Goal: Information Seeking & Learning: Check status

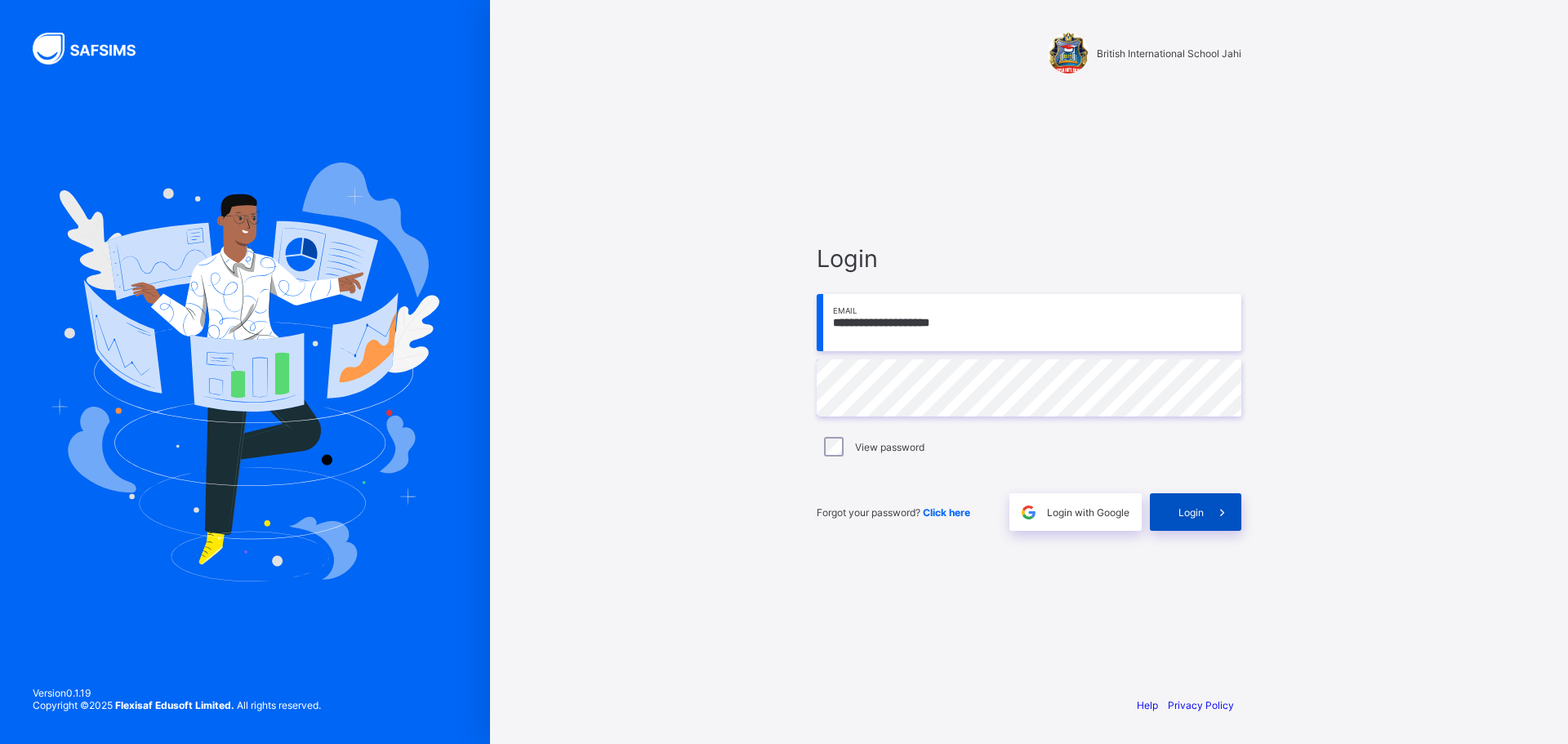
click at [1188, 516] on span "Login" at bounding box center [1191, 513] width 26 height 12
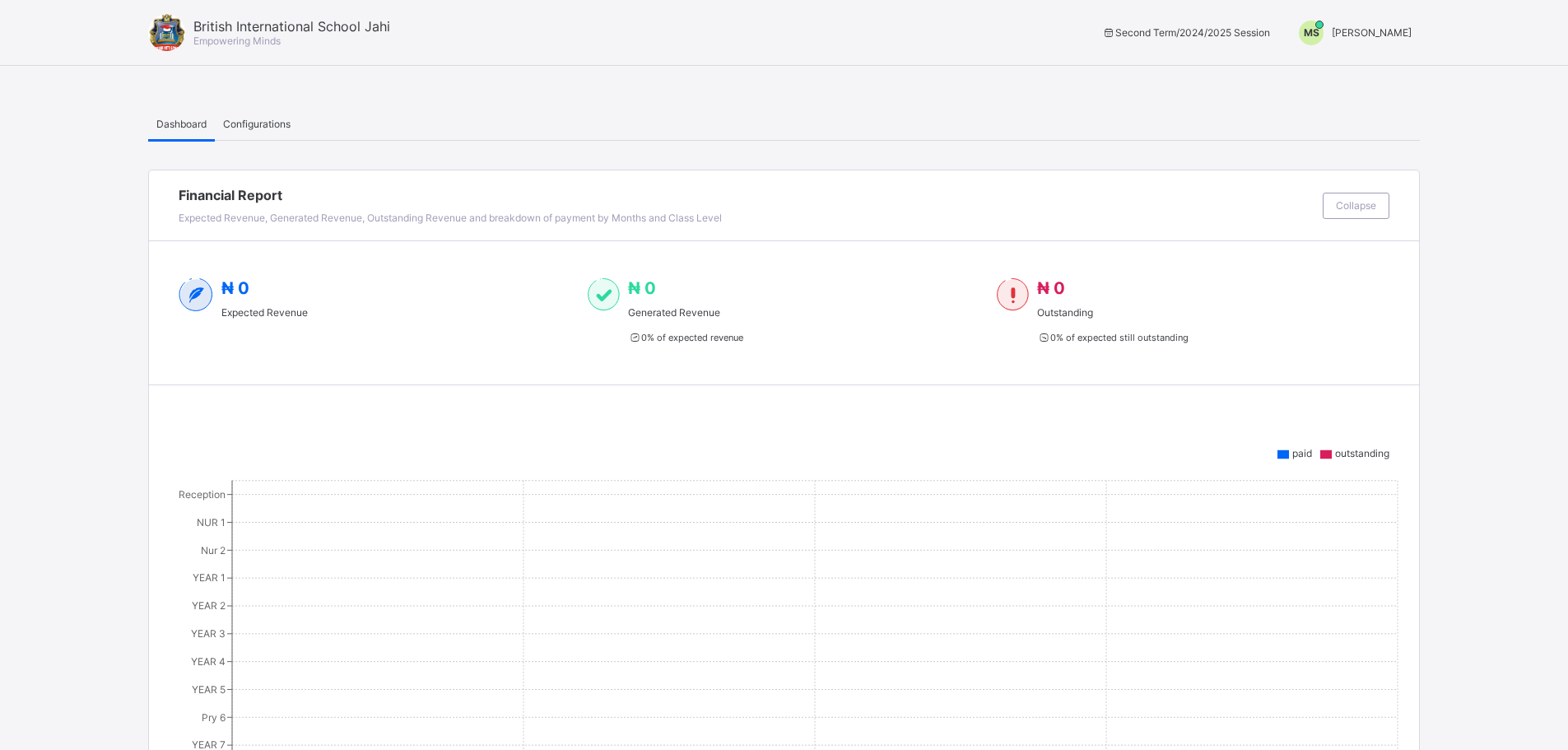
click at [1375, 32] on span "MAHMUD SHETIMA" at bounding box center [1372, 33] width 80 height 12
click at [1336, 76] on span "Switch to Admin View" at bounding box center [1350, 69] width 125 height 19
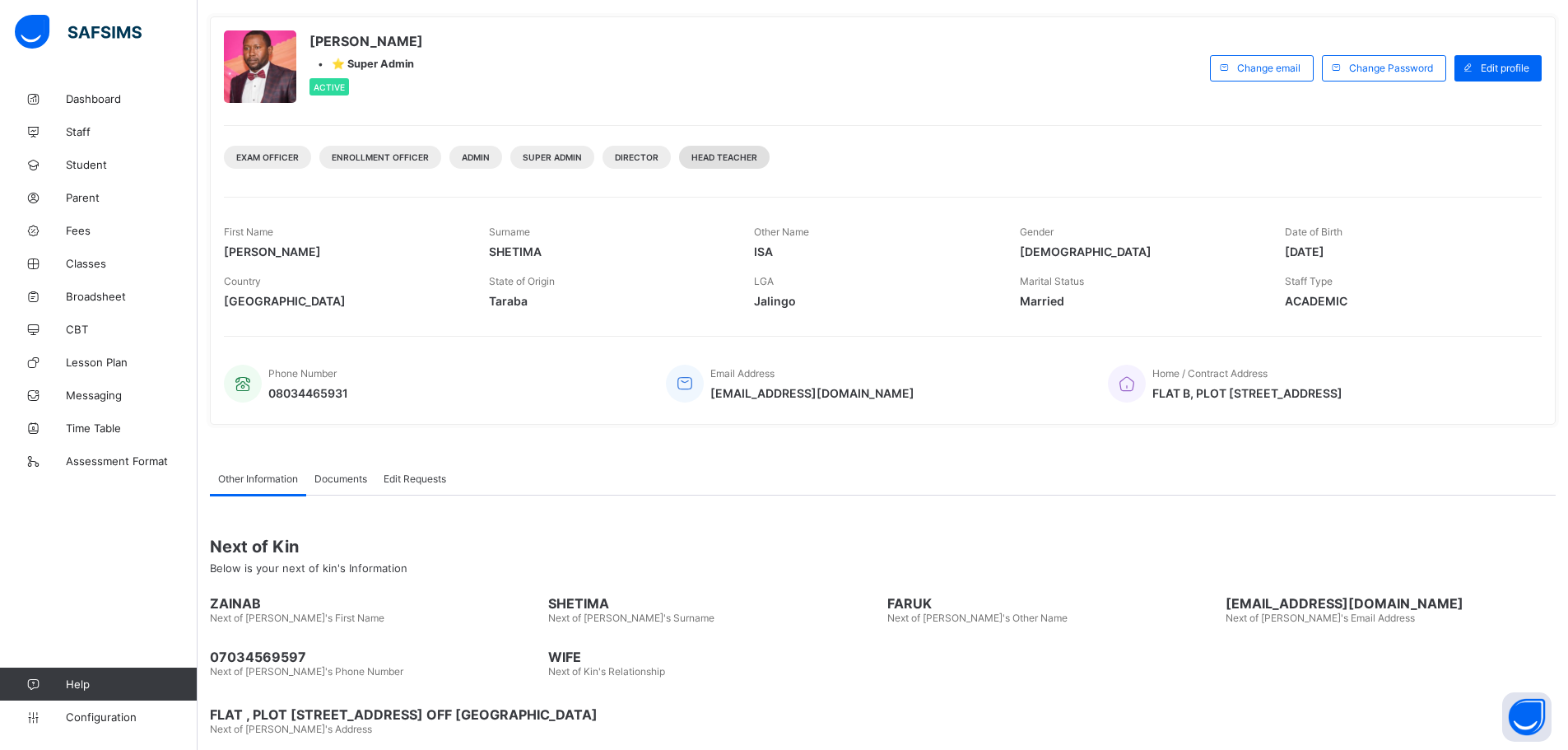
scroll to position [104, 0]
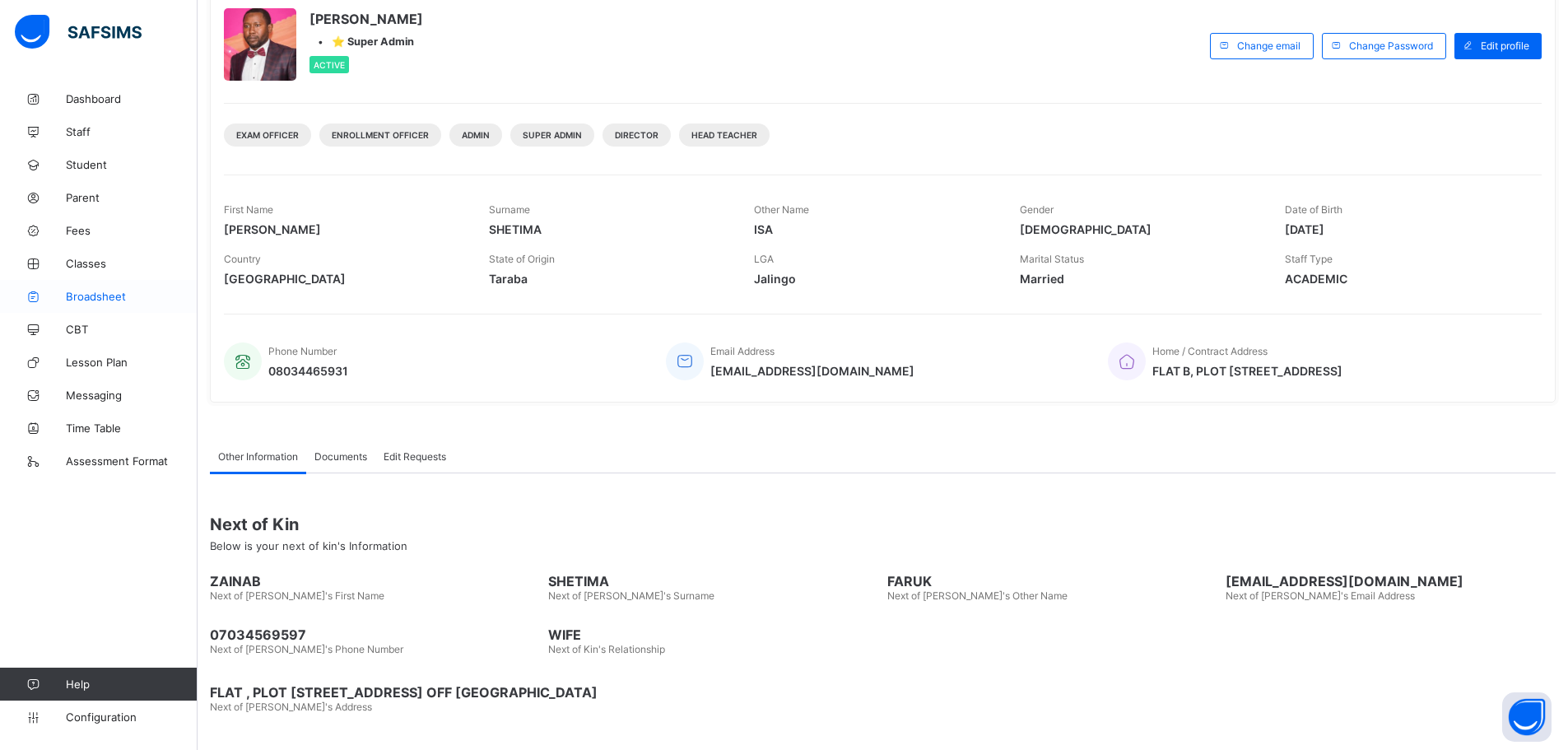
click at [70, 294] on span "Broadsheet" at bounding box center [131, 296] width 132 height 13
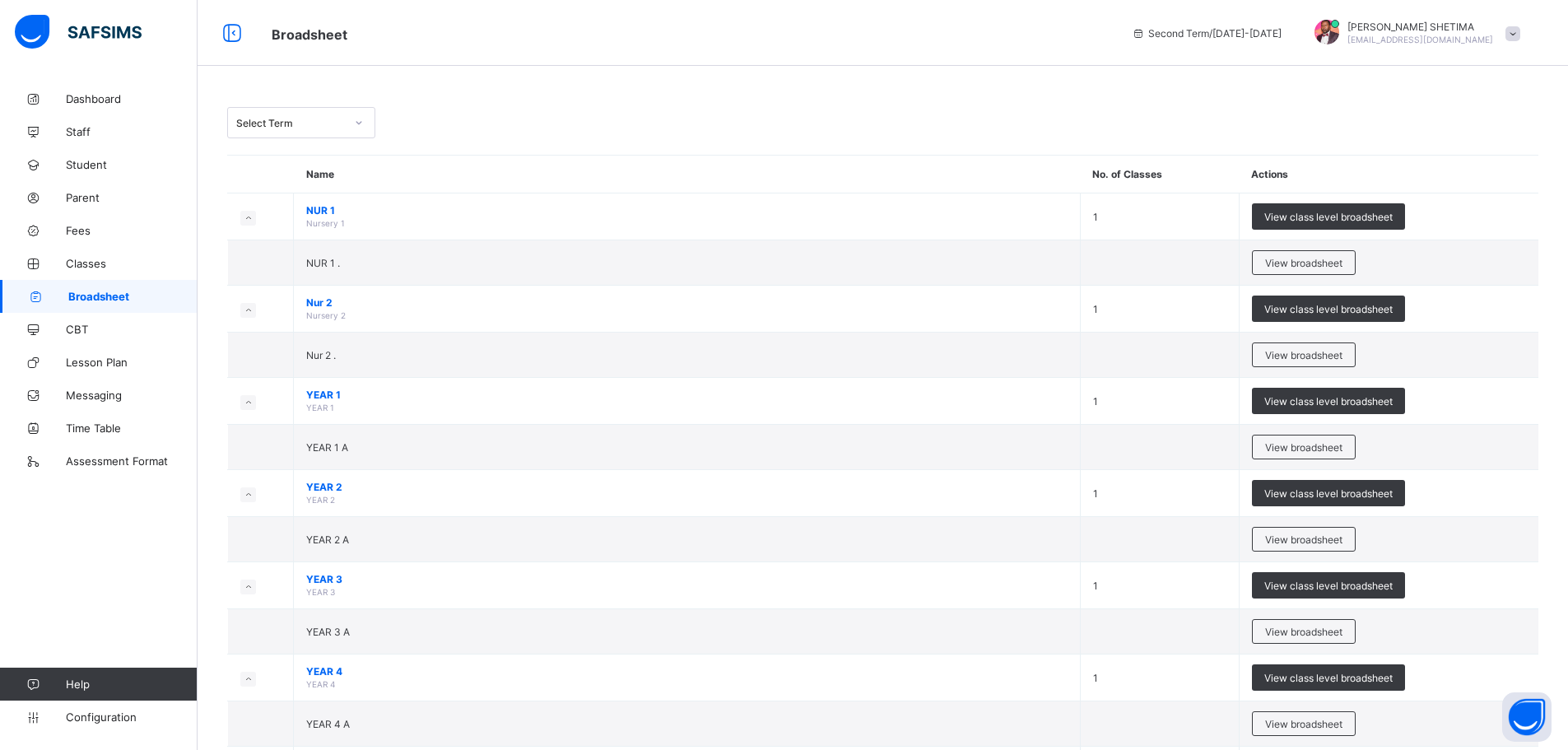
click at [363, 126] on icon at bounding box center [359, 122] width 10 height 17
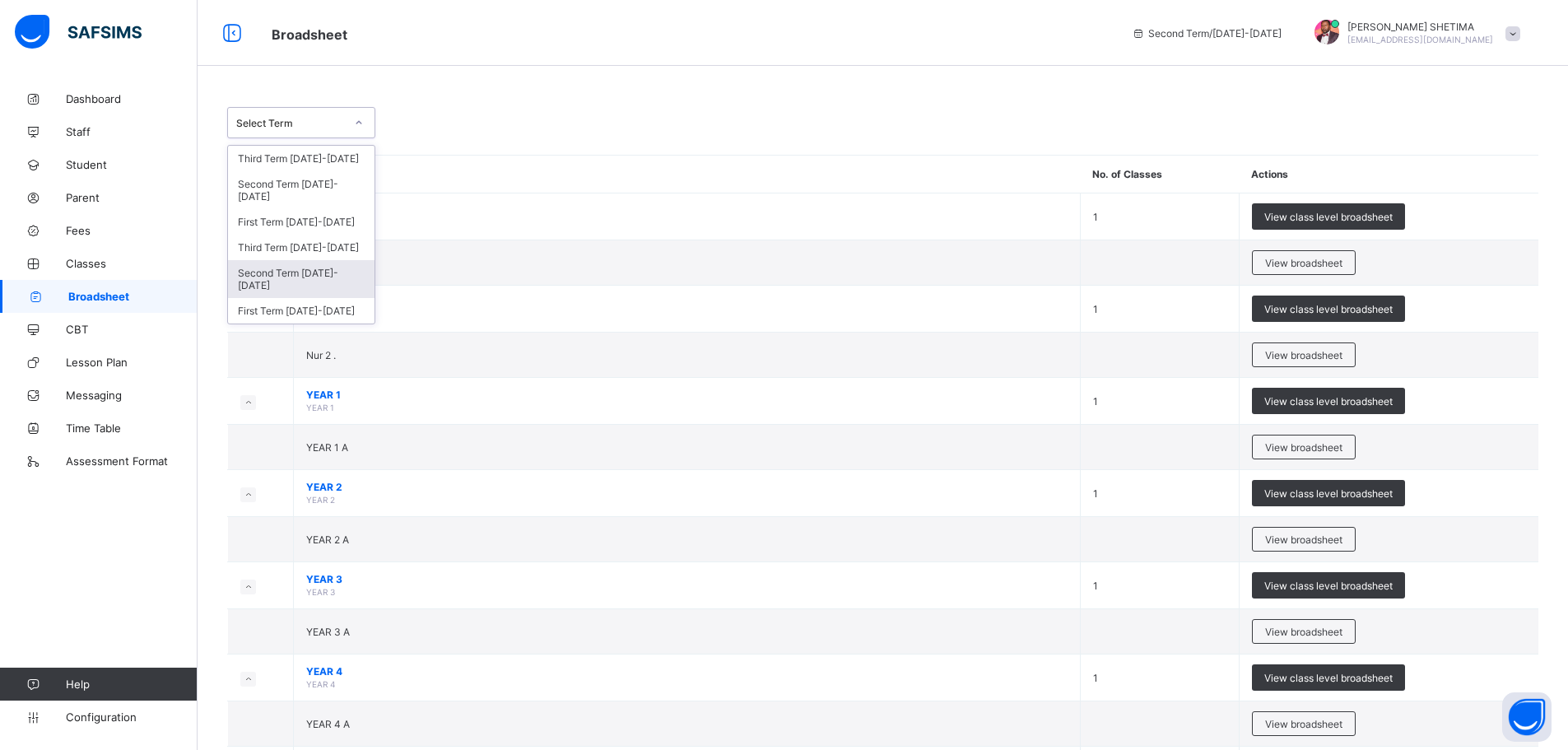
click at [327, 261] on div "Second Term 2024-2025" at bounding box center [302, 279] width 147 height 38
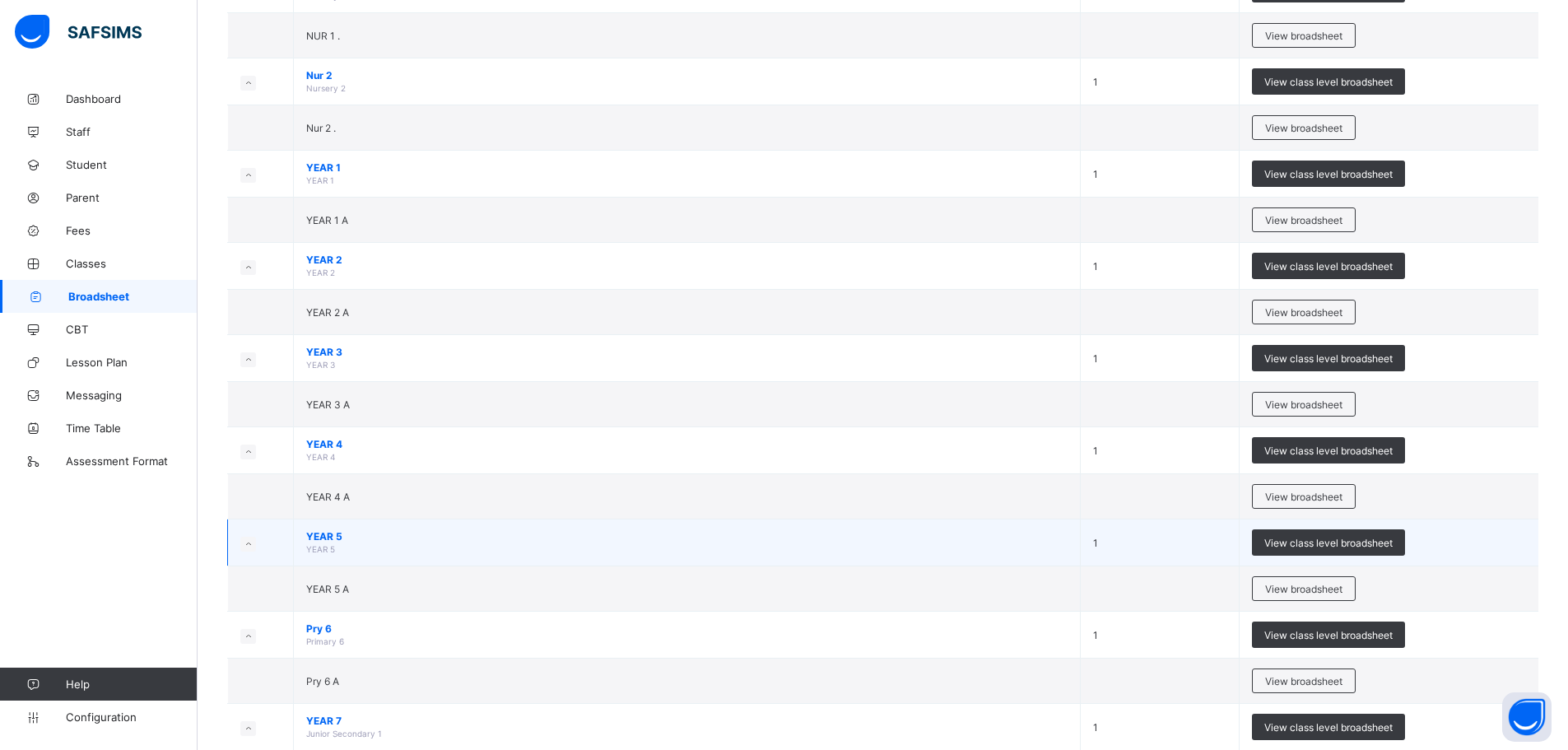
scroll to position [329, 0]
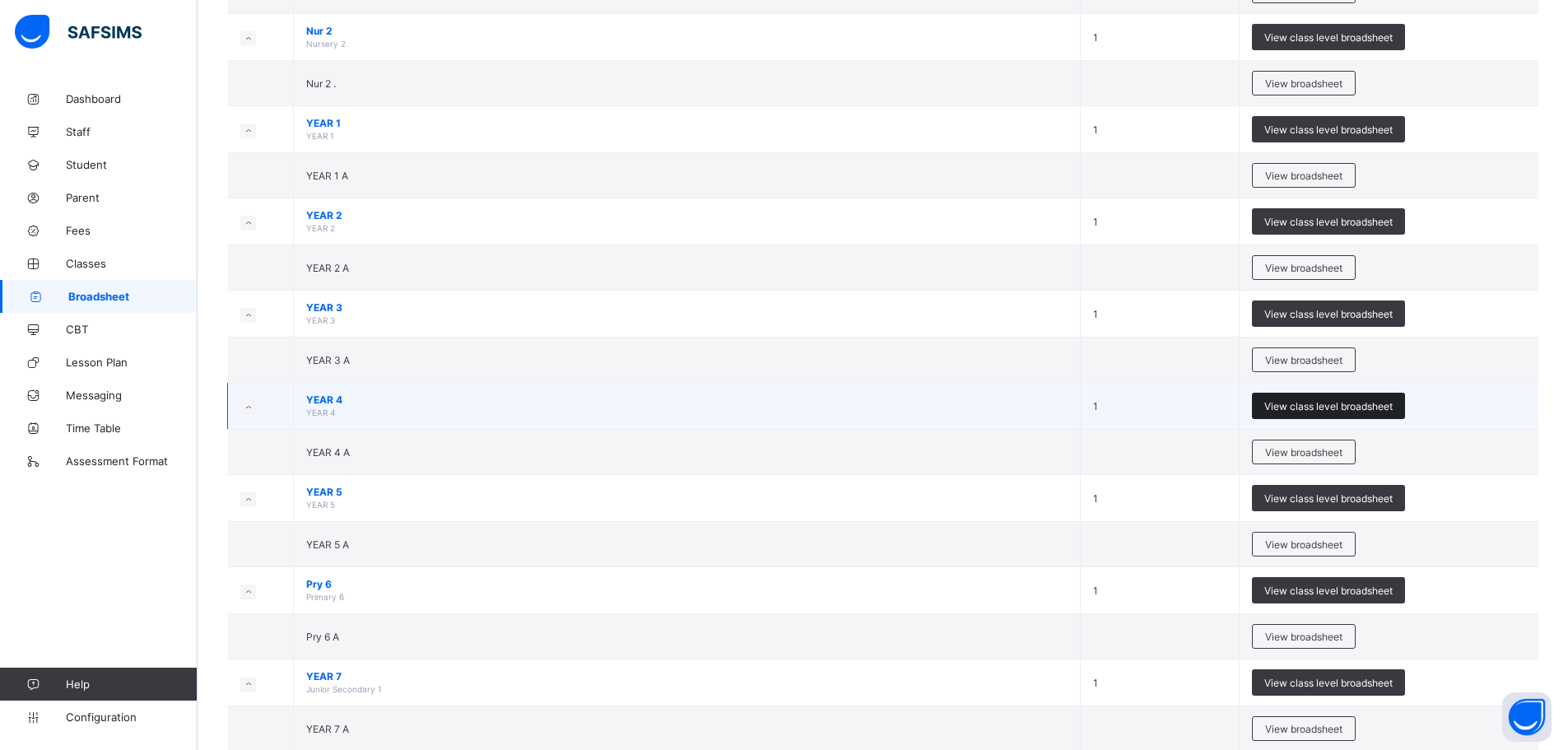
click at [1292, 405] on span "View class level broadsheet" at bounding box center [1328, 406] width 128 height 12
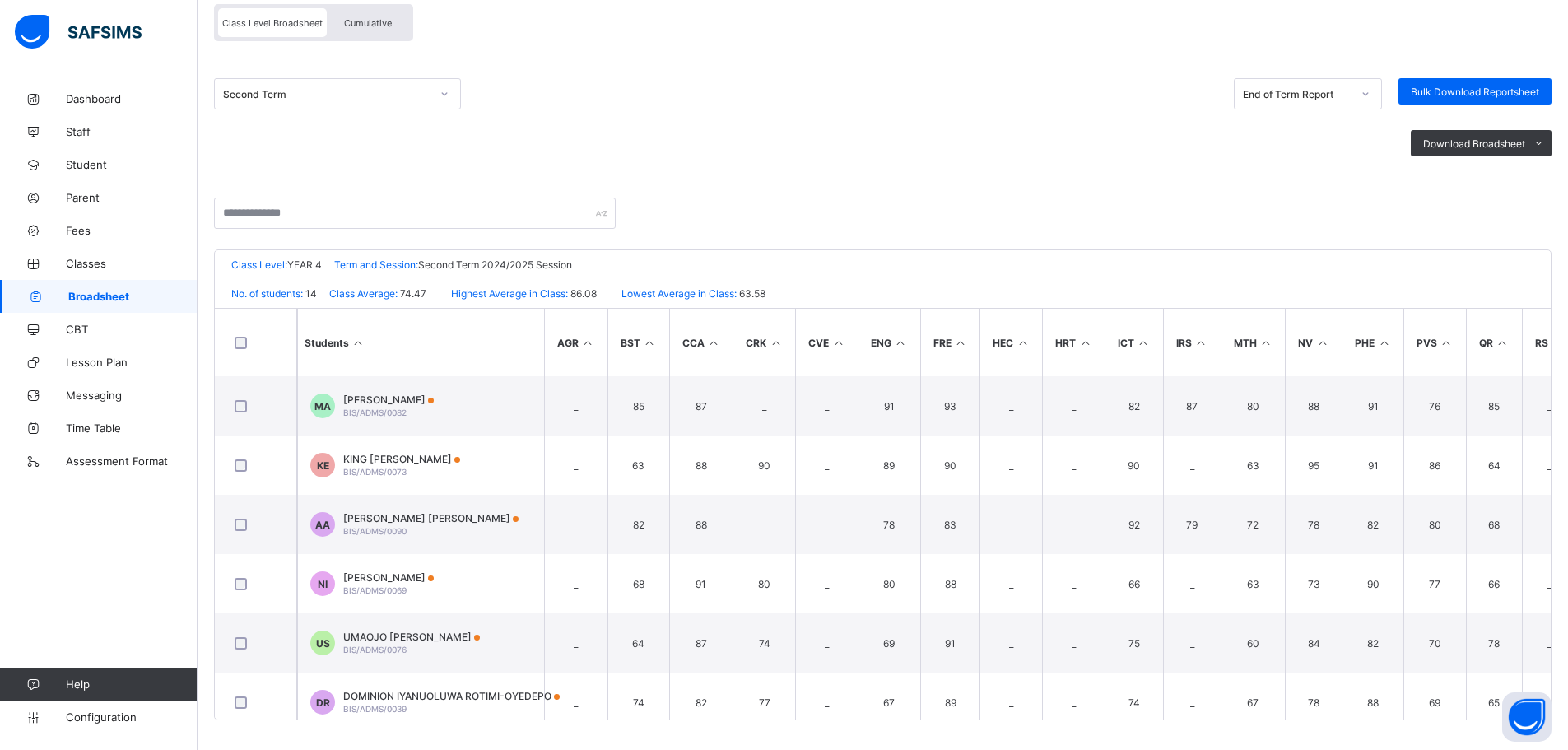
scroll to position [168, 0]
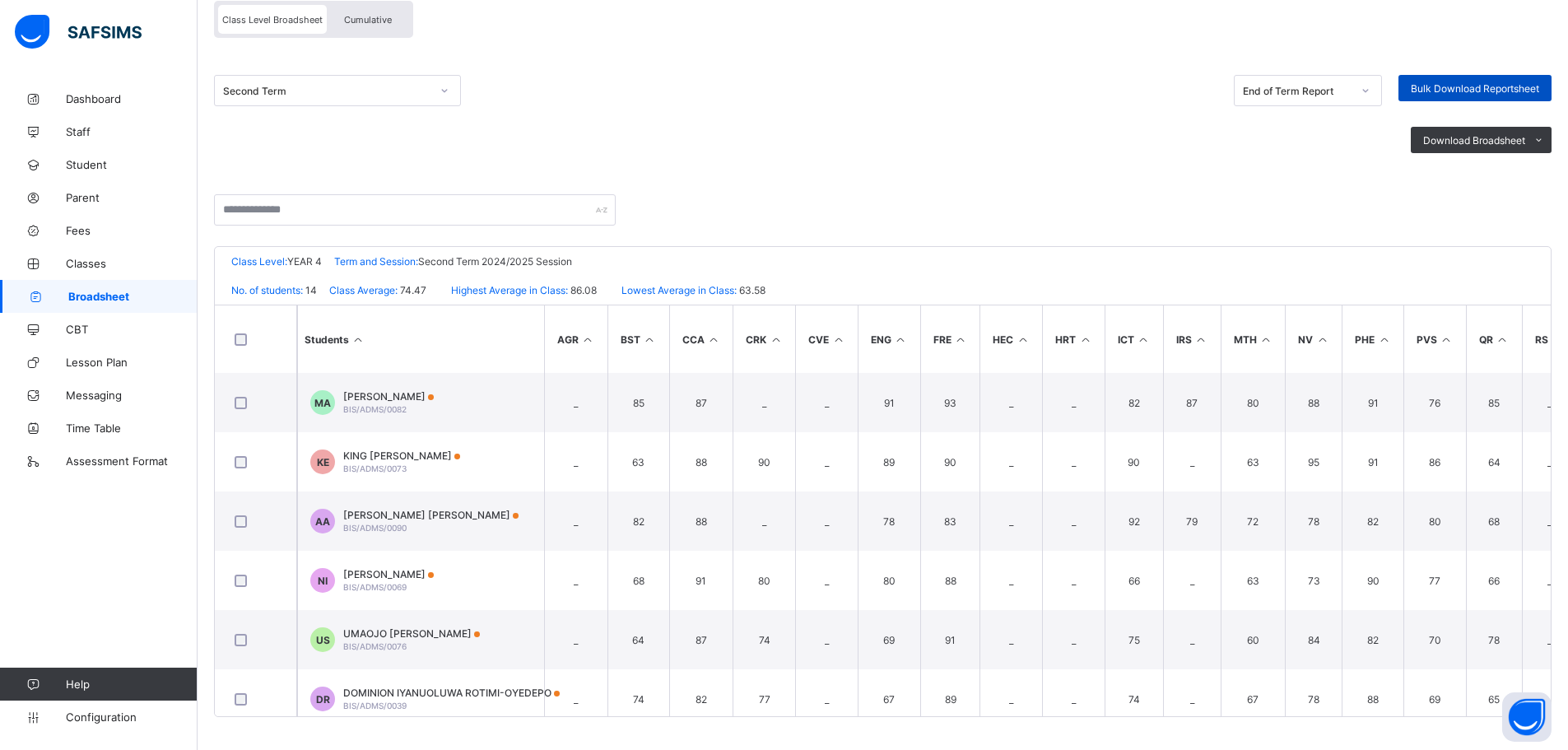
click at [1497, 84] on span "Bulk Download Reportsheet" at bounding box center [1475, 88] width 128 height 12
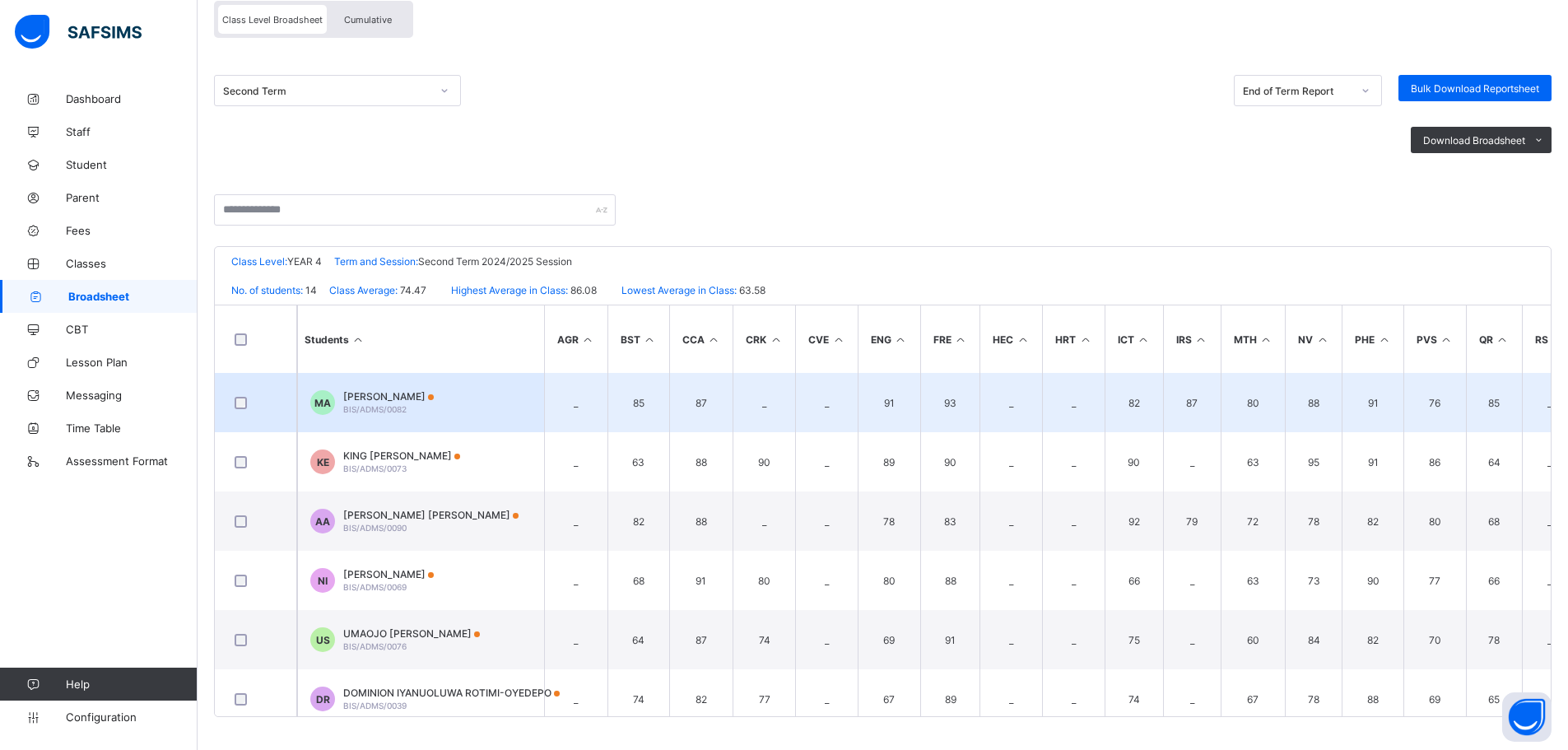
click at [433, 410] on div "MUHAMMAD MURTALA ABDULAZEEZ BIS/ADMS/0082" at bounding box center [388, 402] width 90 height 25
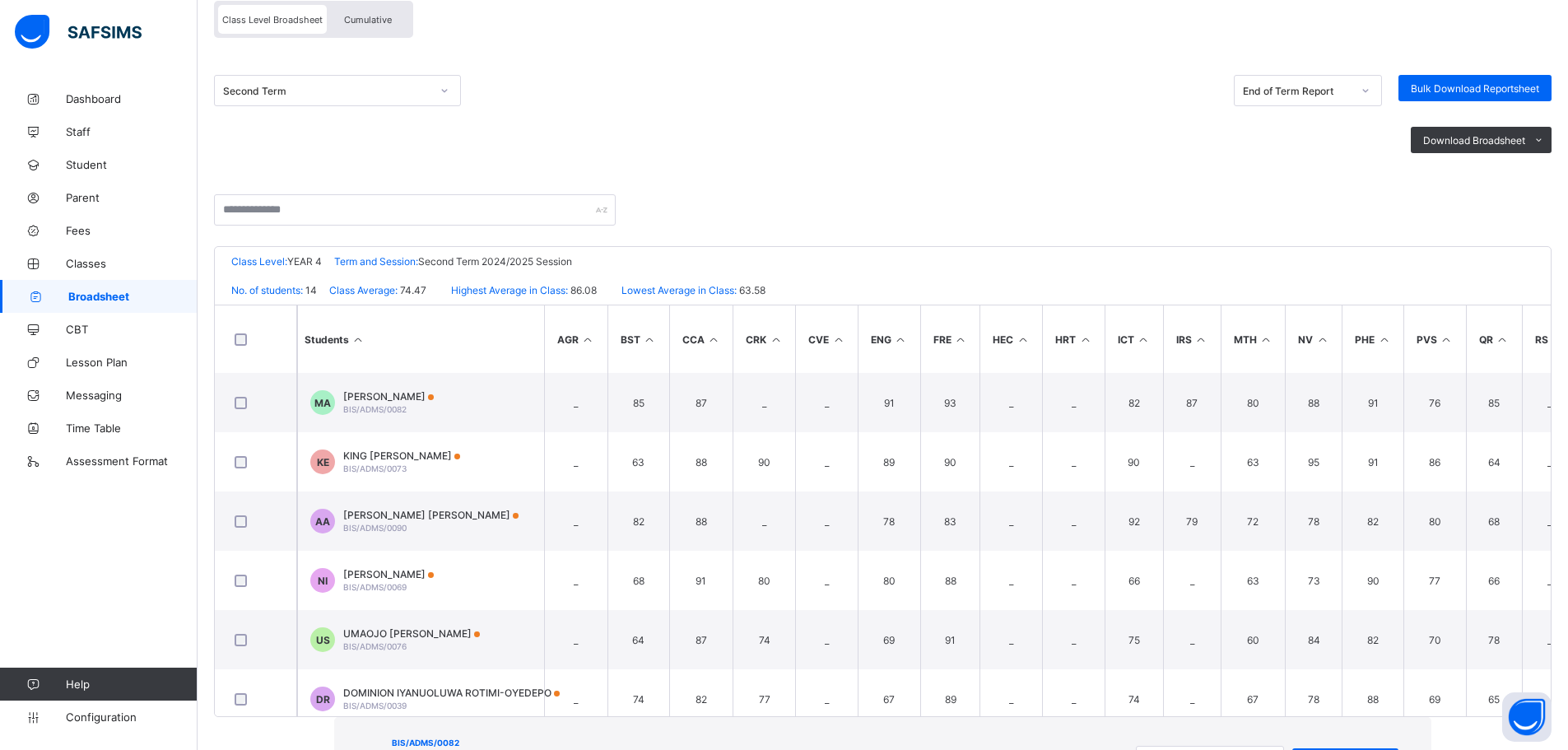
scroll to position [0, 0]
click at [1305, 749] on span "View Reportsheet" at bounding box center [1346, 762] width 81 height 12
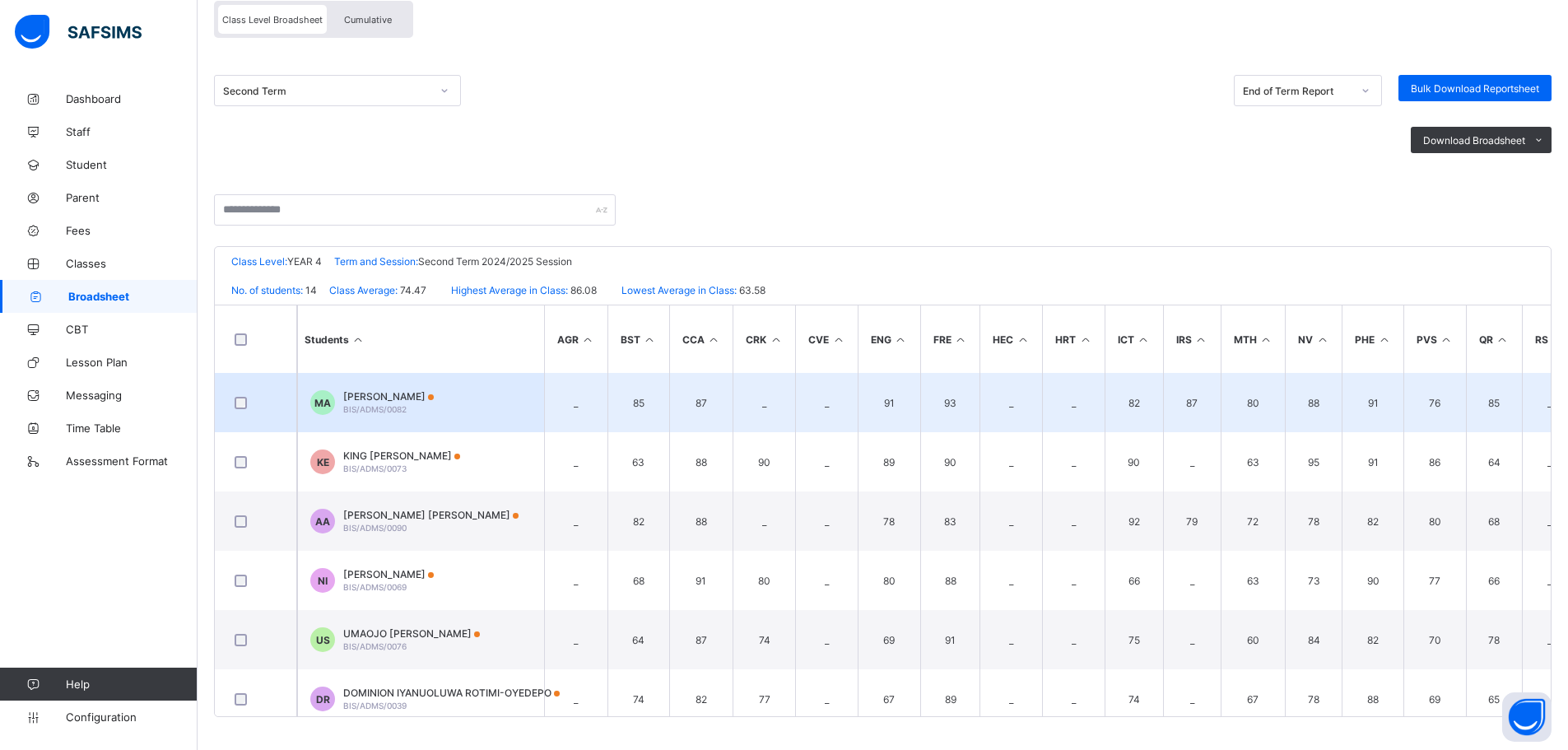
click at [433, 389] on td "MA MUHAMMAD MURTALA ABDULAZEEZ BIS/ADMS/0082" at bounding box center [421, 403] width 247 height 60
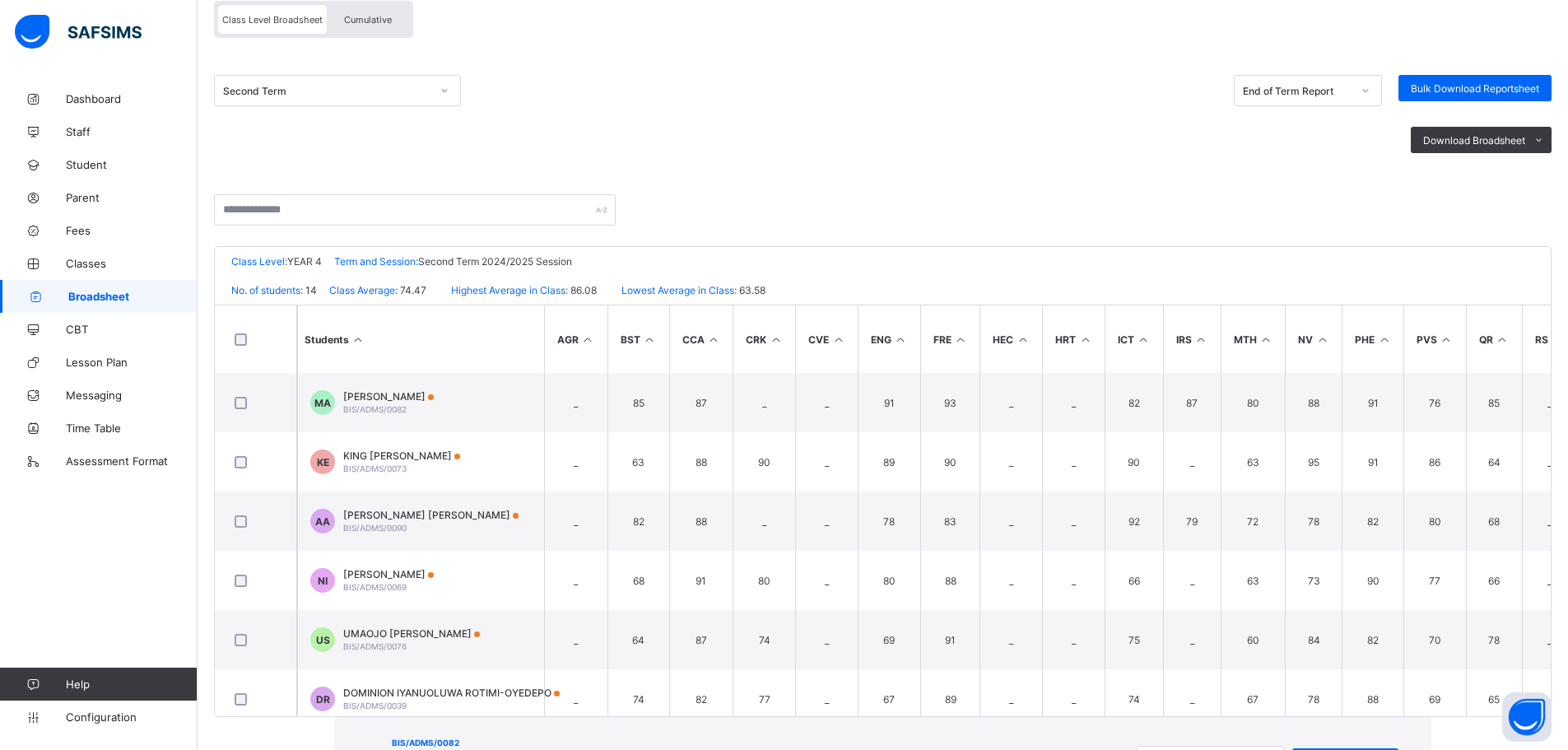
scroll to position [0, 0]
click at [1292, 749] on div "View Reportsheet" at bounding box center [1345, 762] width 106 height 27
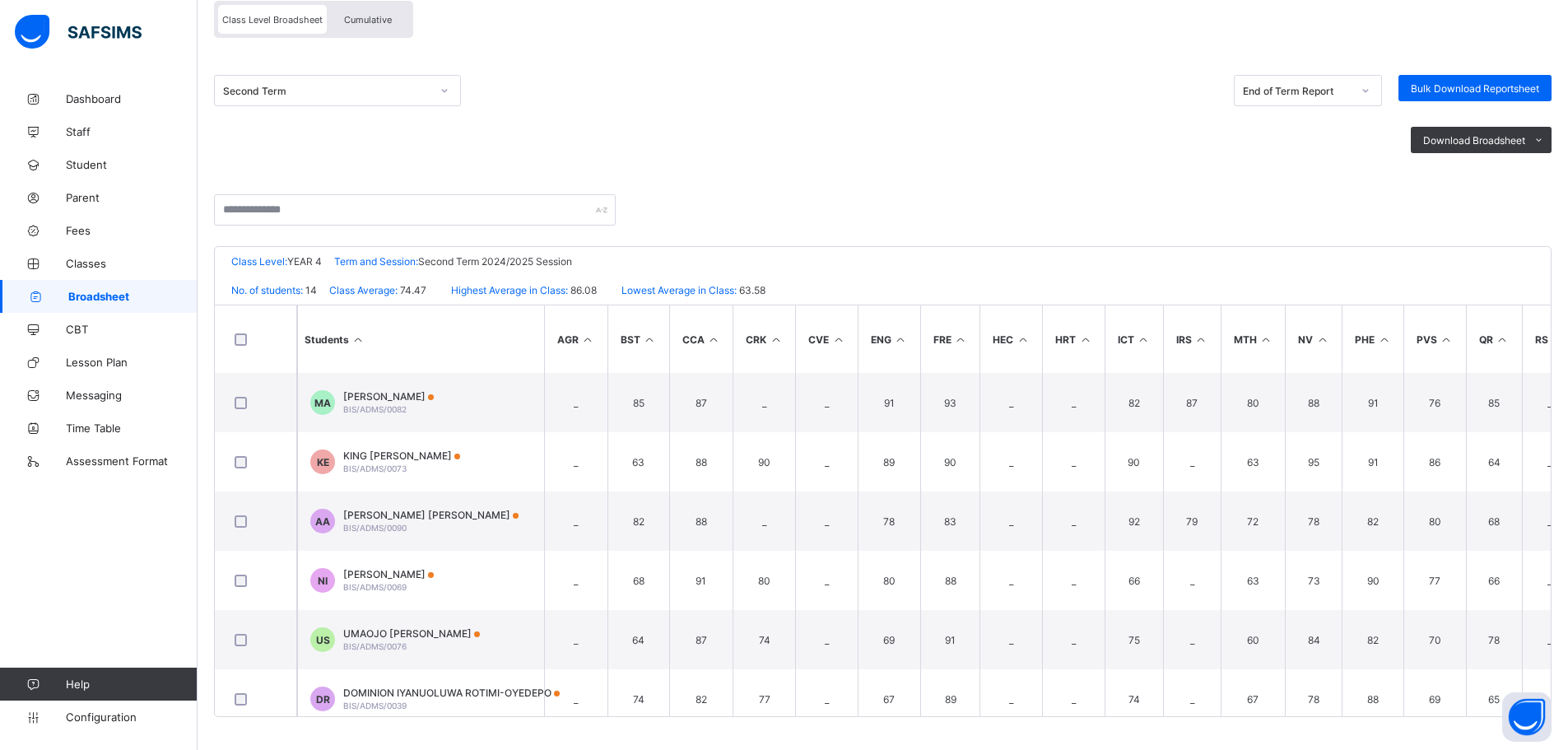
click at [428, 88] on div at bounding box center [444, 90] width 32 height 30
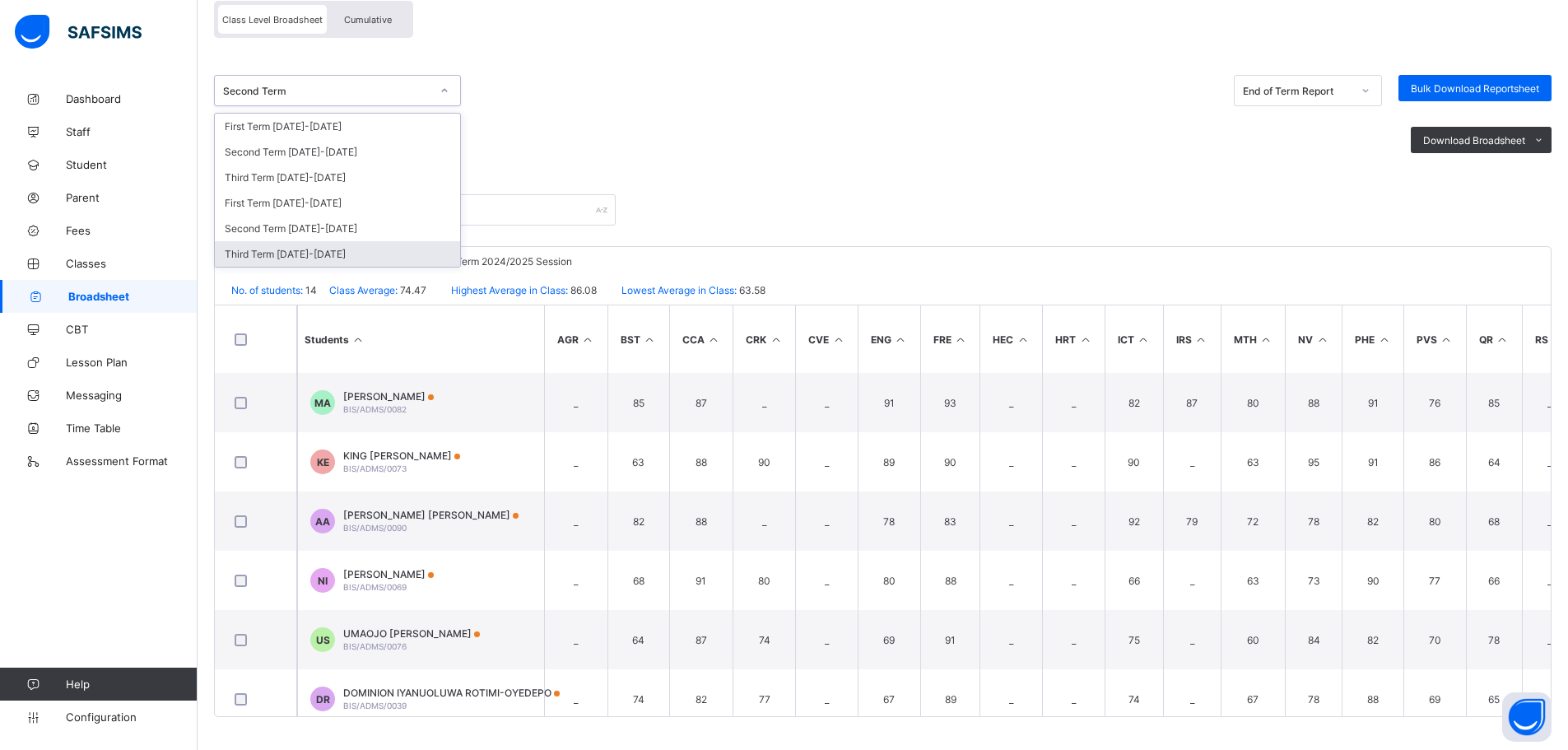
click at [373, 253] on div "Third Term 2024-2025" at bounding box center [337, 254] width 245 height 26
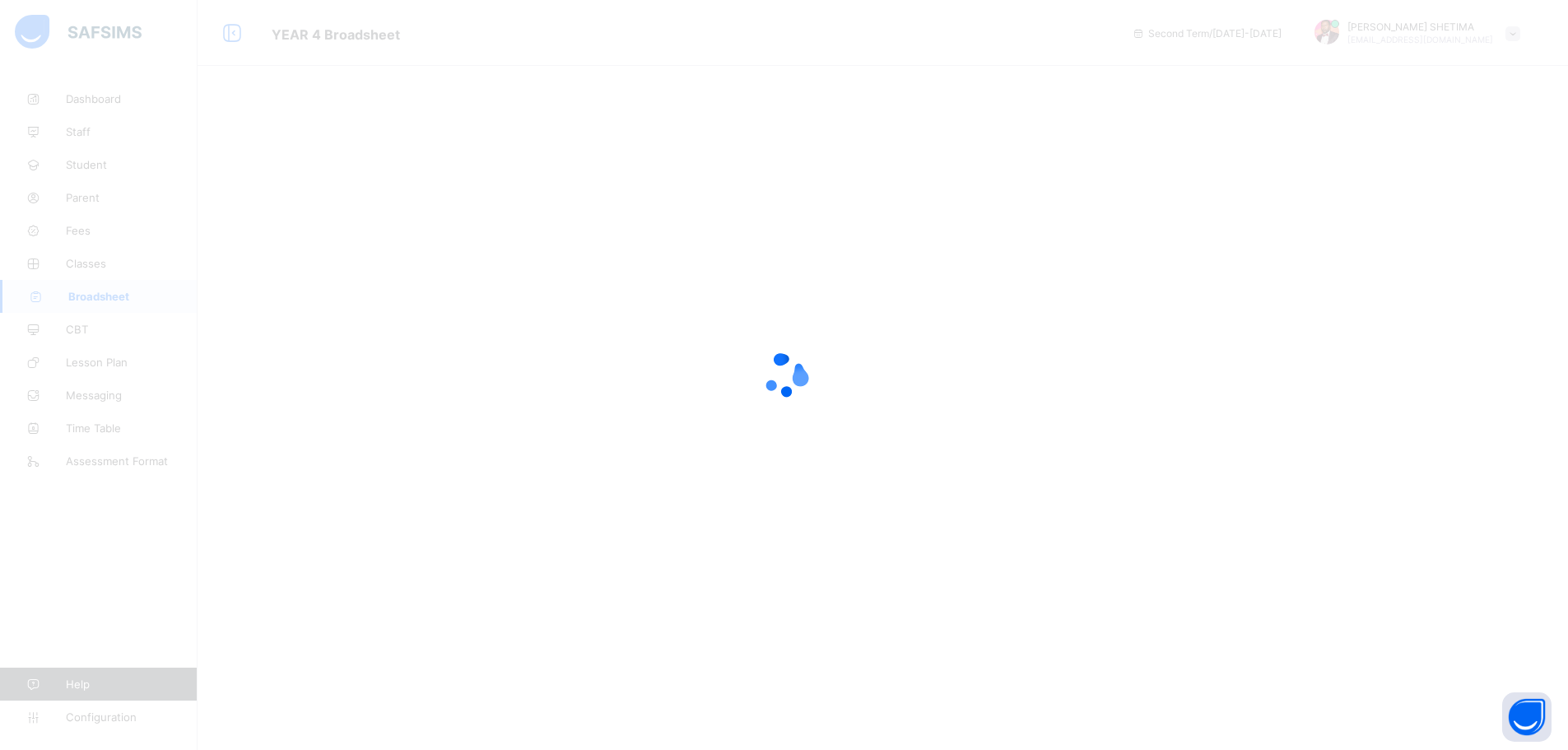
scroll to position [0, 0]
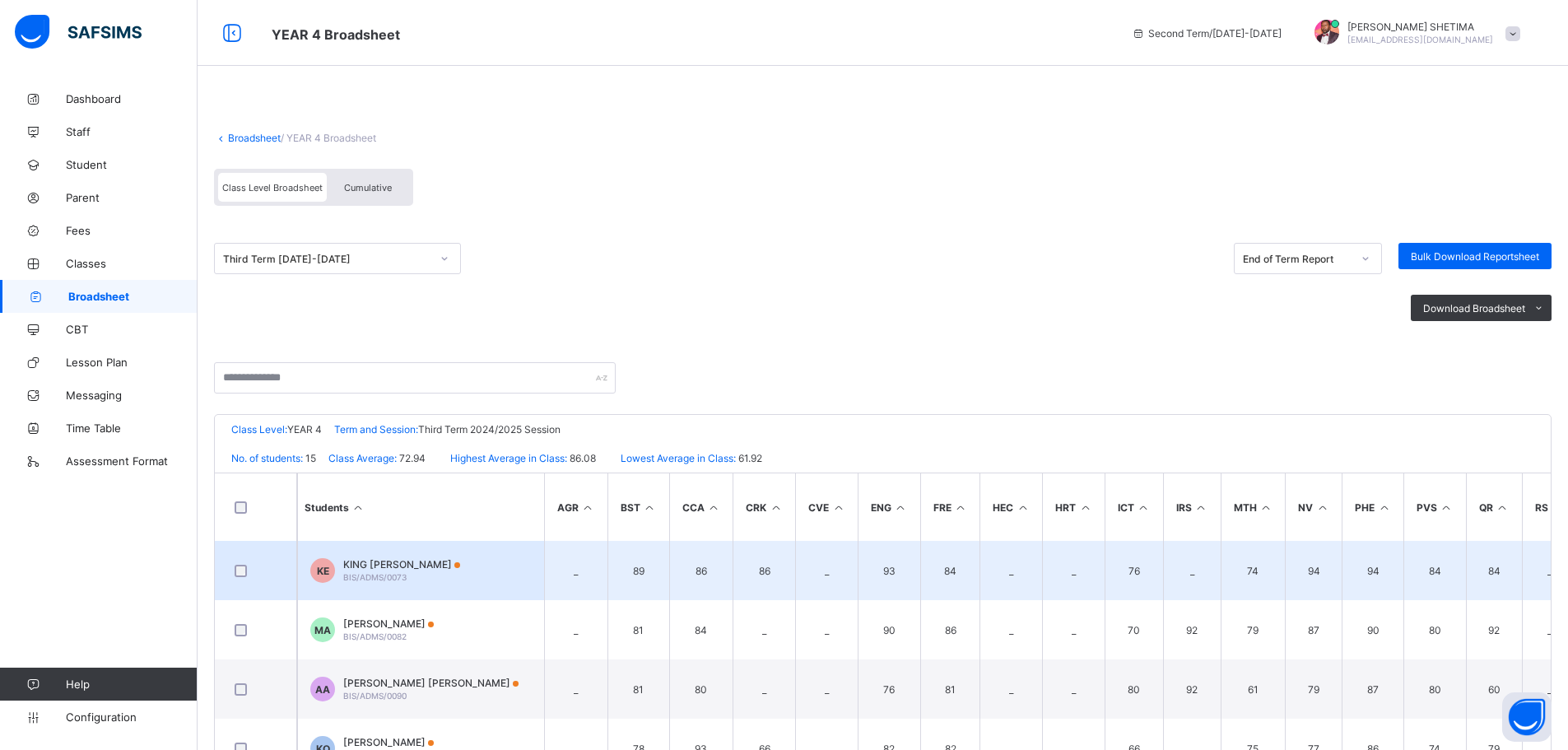
click at [491, 562] on td "KE KING DAVID EZEILO BIS/ADMS/0073" at bounding box center [421, 570] width 247 height 60
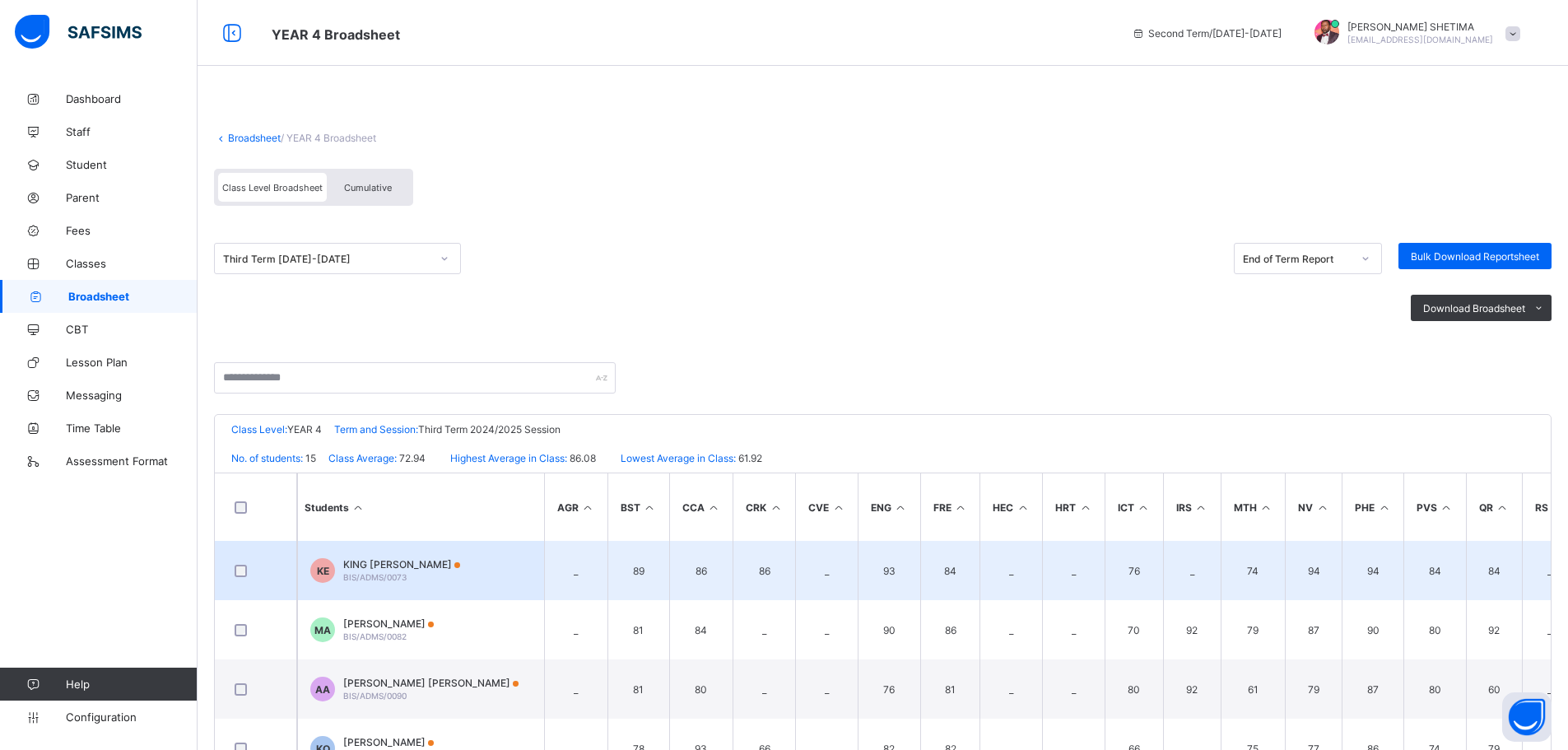
click at [415, 553] on td "KE KING DAVID EZEILO BIS/ADMS/0073" at bounding box center [421, 570] width 247 height 60
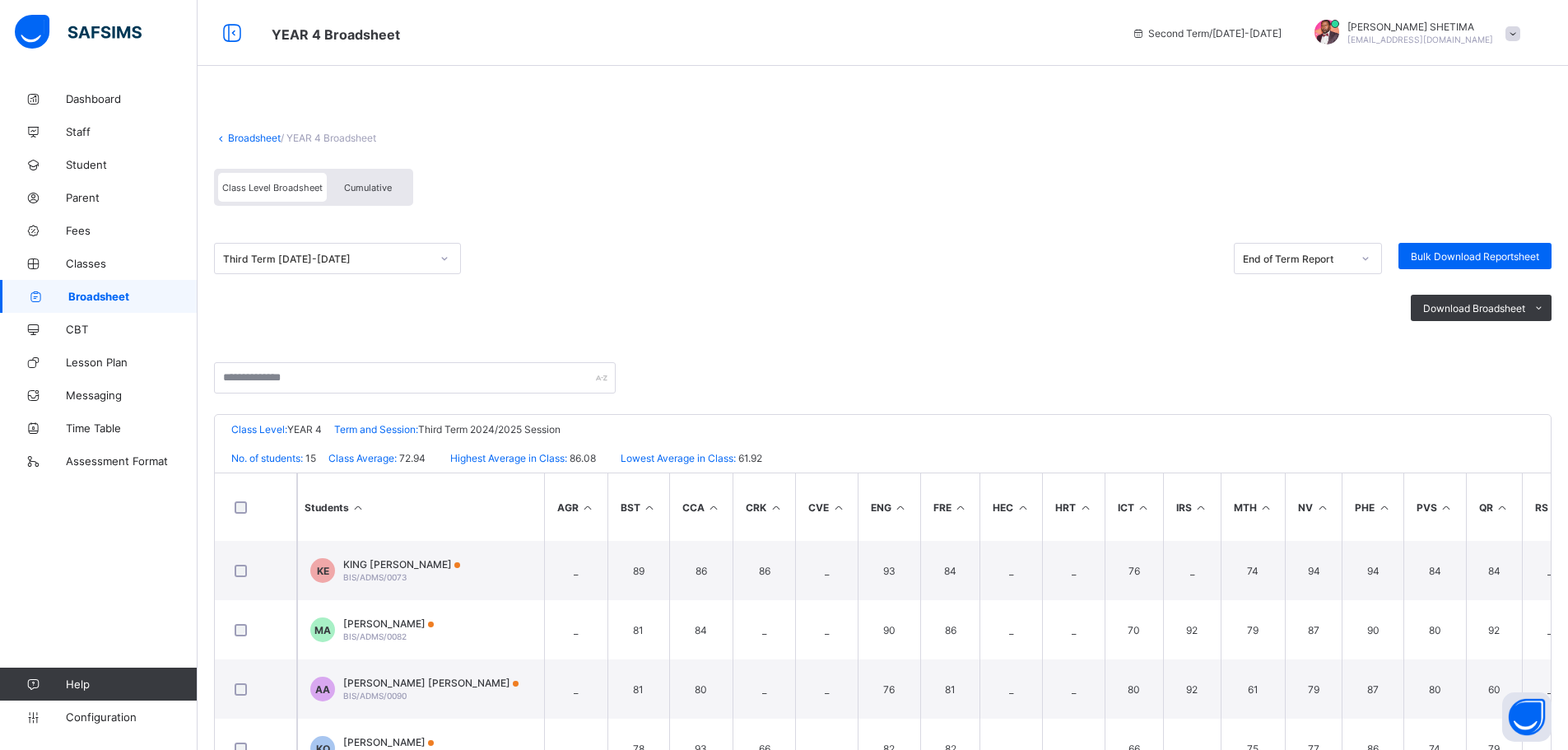
scroll to position [0, 0]
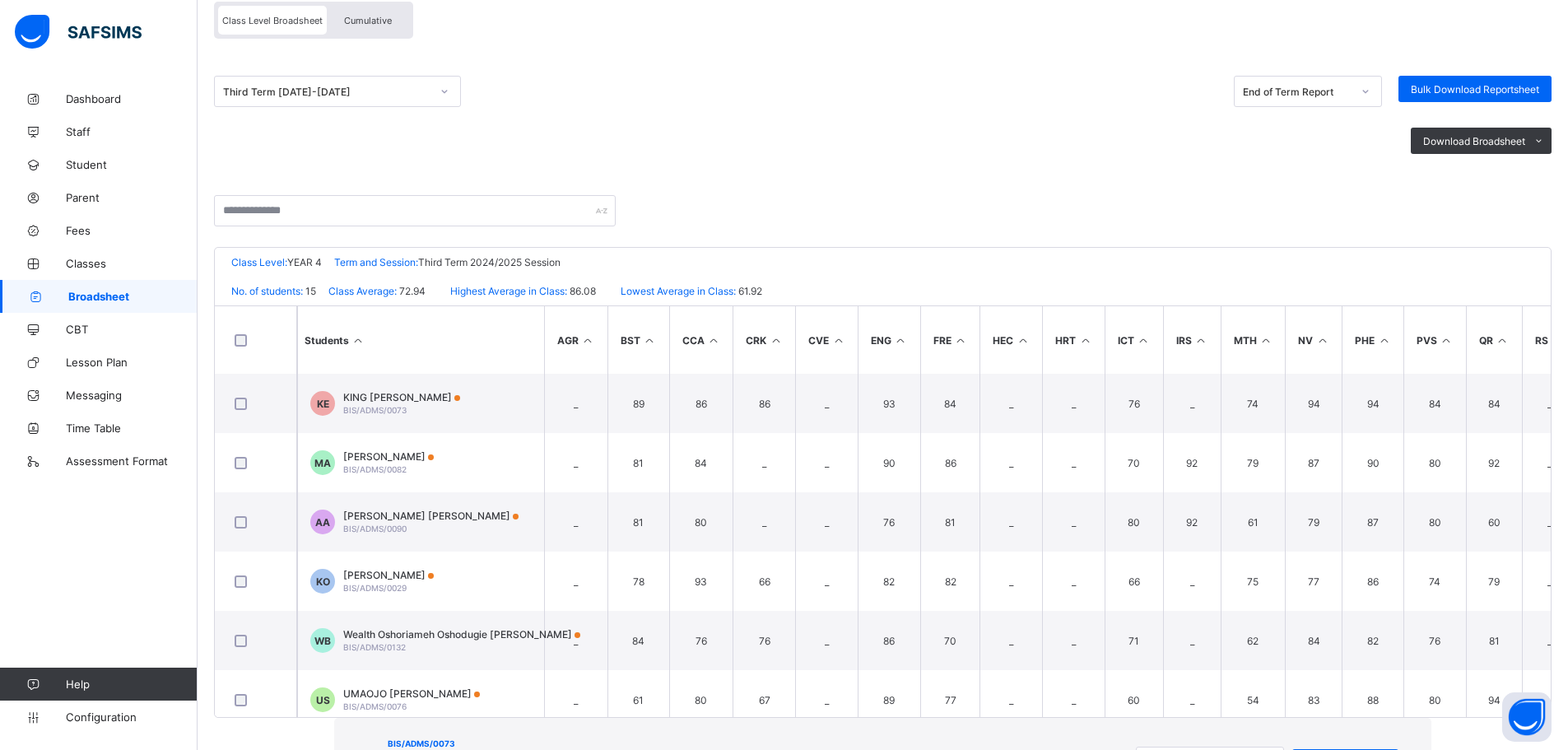
scroll to position [168, 0]
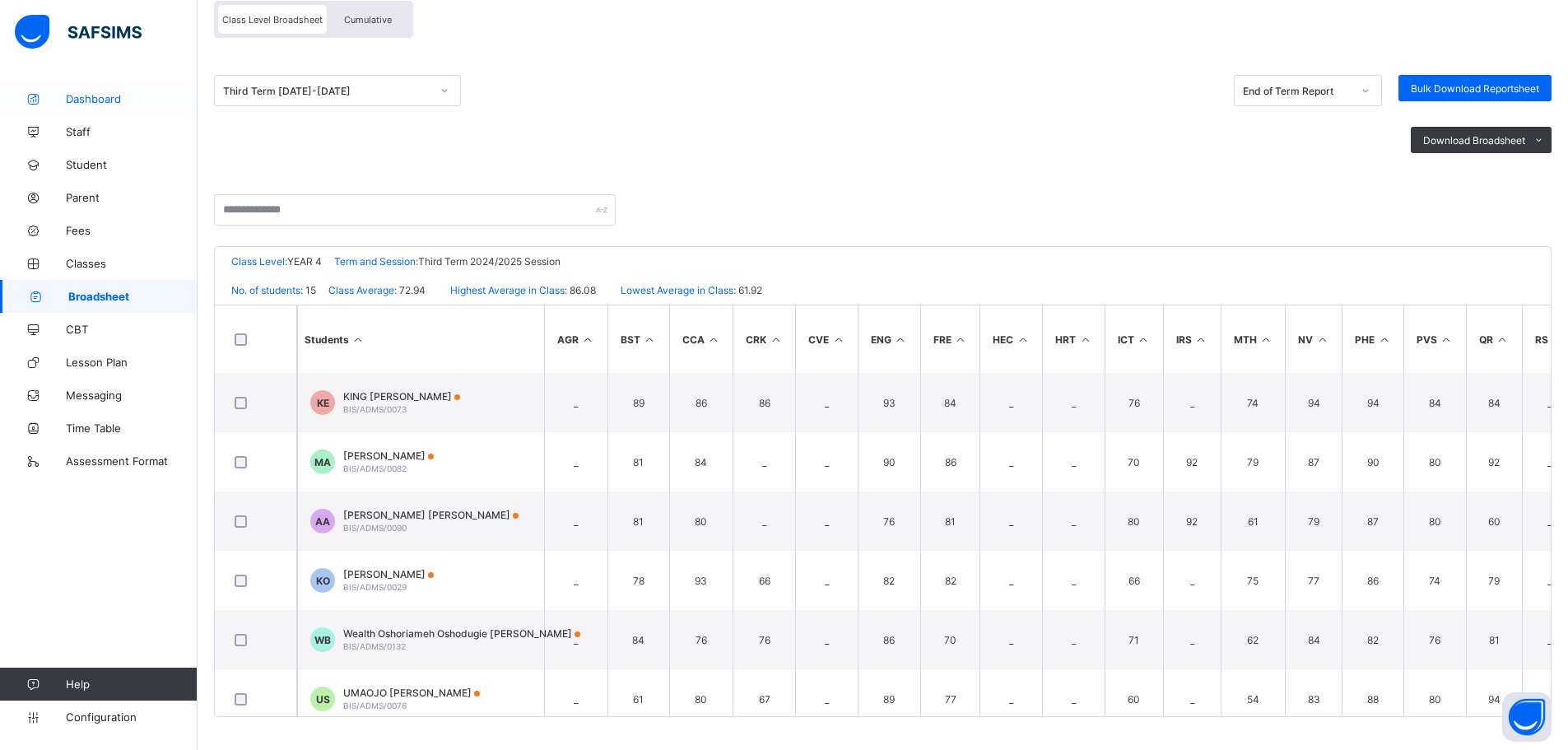
drag, startPoint x: 78, startPoint y: 94, endPoint x: 154, endPoint y: 105, distance: 76.8
click at [78, 94] on span "Dashboard" at bounding box center [131, 98] width 132 height 13
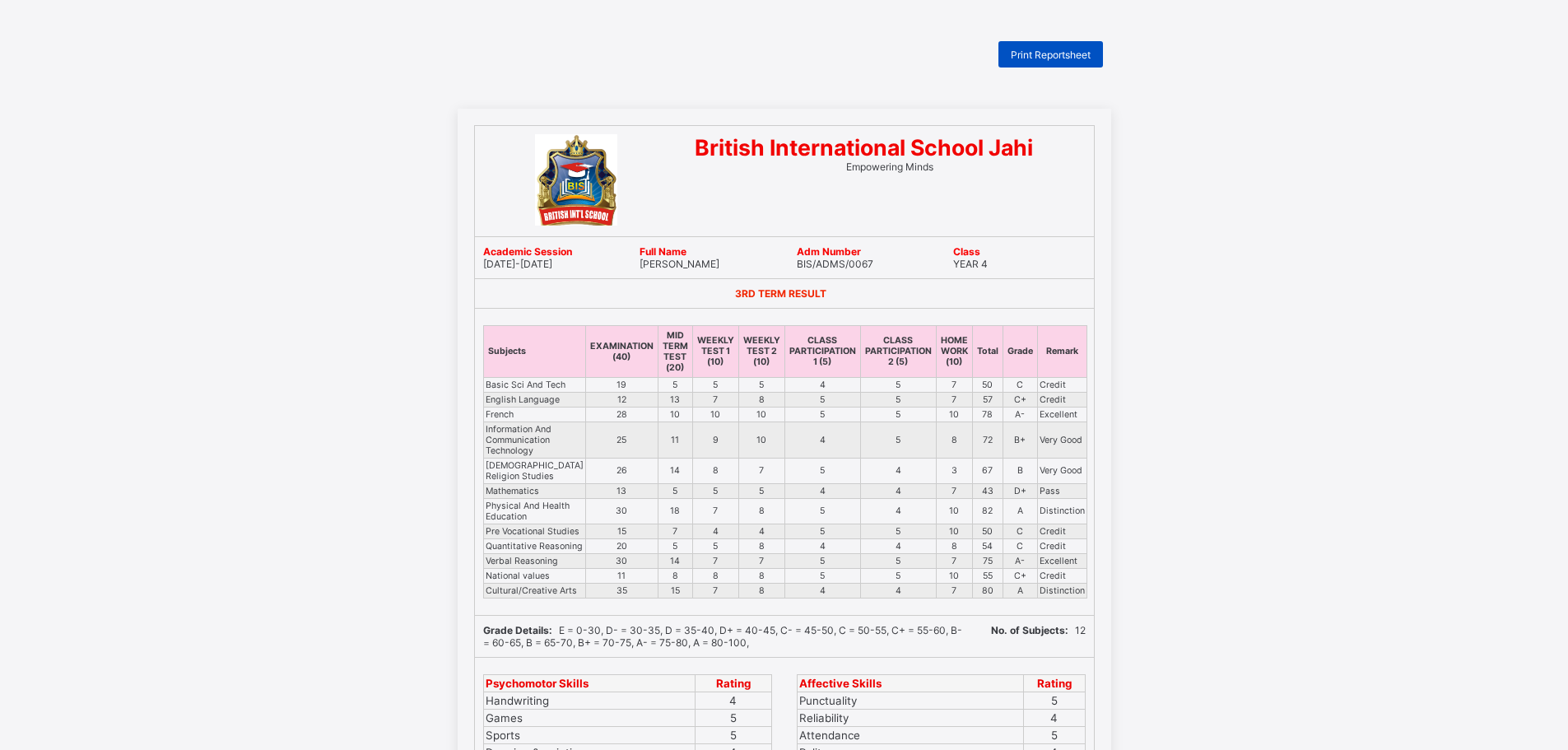
click at [1077, 62] on div "Print Reportsheet" at bounding box center [1050, 55] width 104 height 27
click at [1063, 53] on span "Print Reportsheet" at bounding box center [1050, 55] width 80 height 12
